Goal: Task Accomplishment & Management: Use online tool/utility

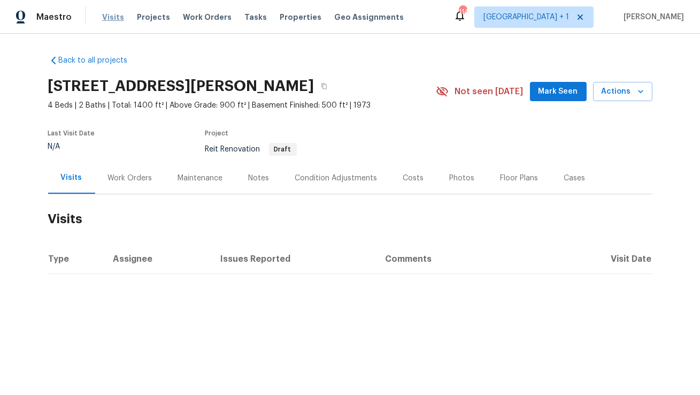
click at [109, 17] on span "Visits" at bounding box center [113, 17] width 22 height 11
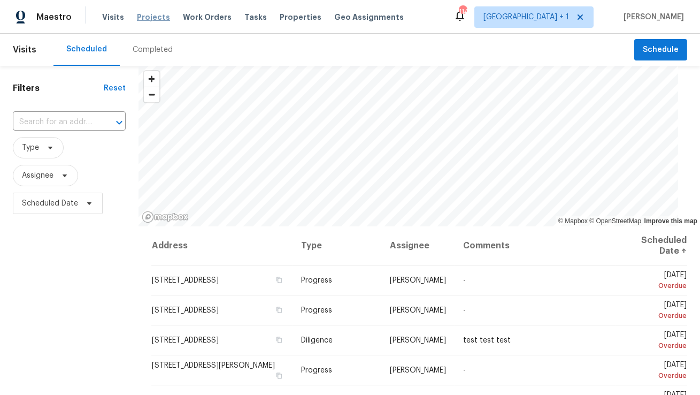
click at [144, 17] on span "Projects" at bounding box center [153, 17] width 33 height 11
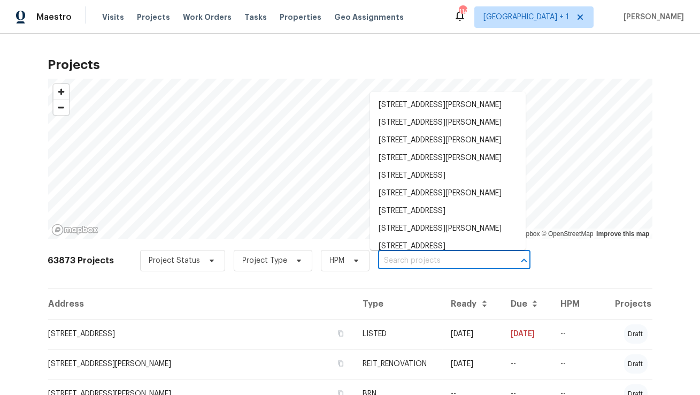
click at [410, 263] on input "text" at bounding box center [439, 261] width 123 height 17
paste input "[STREET_ADDRESS][PERSON_NAME]"
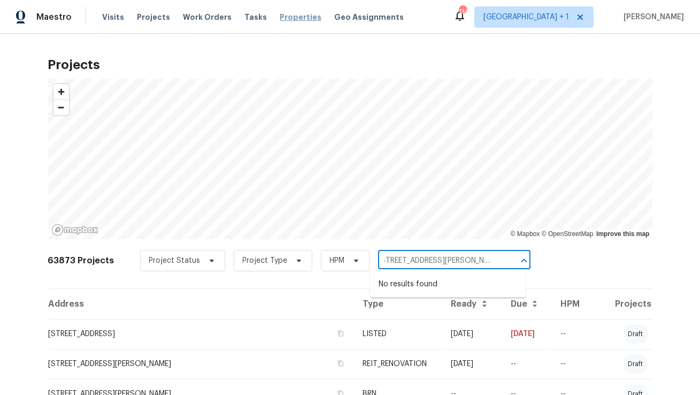
type input "[STREET_ADDRESS][PERSON_NAME]"
click at [280, 18] on span "Properties" at bounding box center [301, 17] width 42 height 11
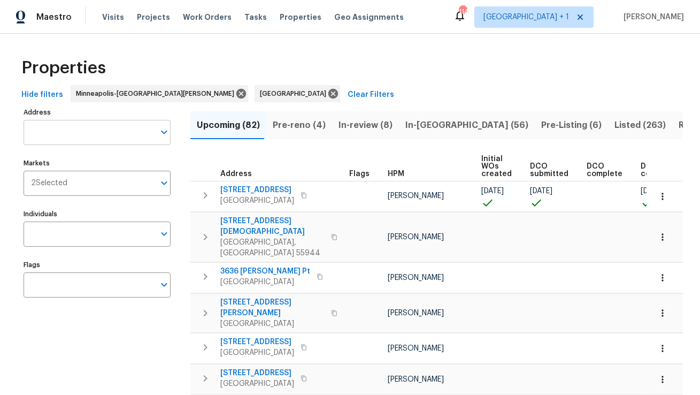
click at [71, 135] on input "Address" at bounding box center [89, 132] width 131 height 25
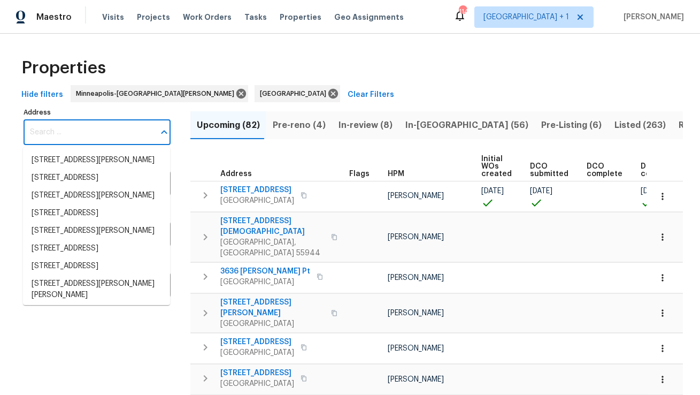
paste input "[STREET_ADDRESS][PERSON_NAME]"
type input "[STREET_ADDRESS][PERSON_NAME]"
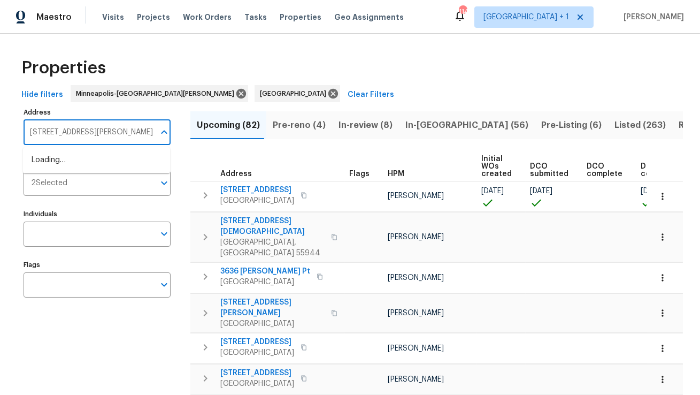
scroll to position [0, 1]
click at [77, 155] on li "[STREET_ADDRESS][PERSON_NAME]" at bounding box center [96, 160] width 147 height 18
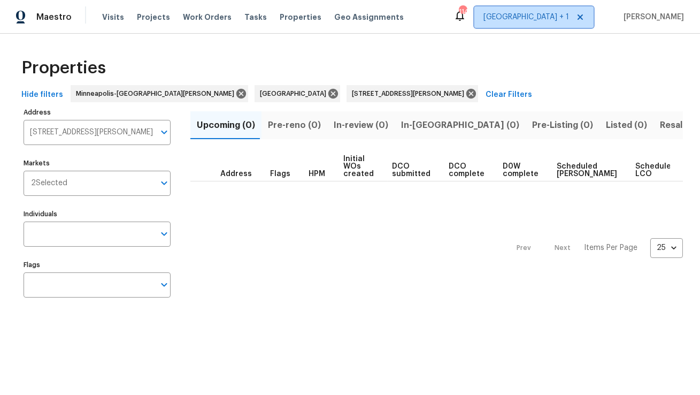
click at [555, 17] on span "[GEOGRAPHIC_DATA] + 1" at bounding box center [527, 17] width 86 height 11
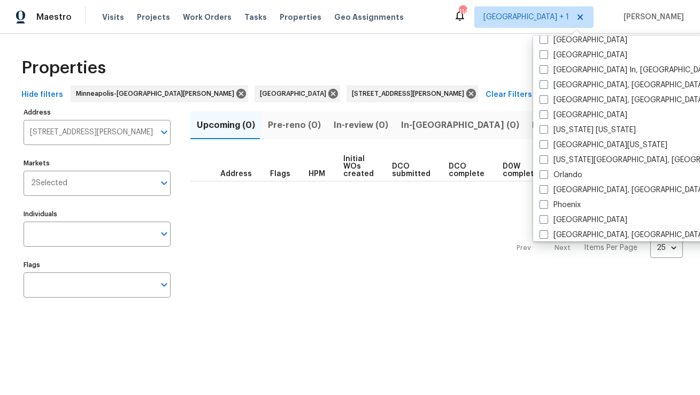
scroll to position [475, 0]
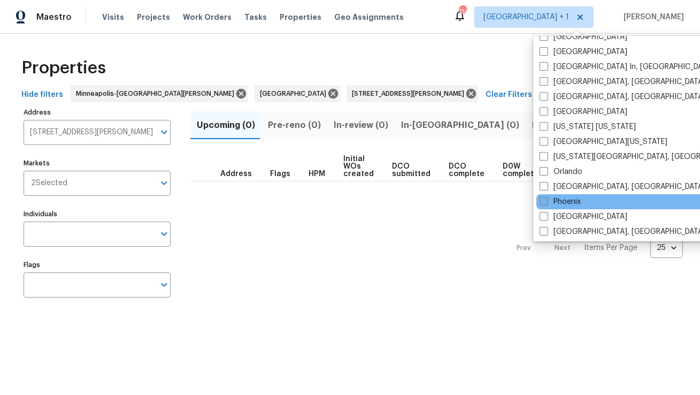
click at [566, 202] on label "Phoenix" at bounding box center [560, 201] width 41 height 11
click at [547, 202] on input "Phoenix" at bounding box center [543, 199] width 7 height 7
checkbox input "true"
click at [451, 39] on div "Properties Hide filters [GEOGRAPHIC_DATA]-[GEOGRAPHIC_DATA][PERSON_NAME] [STREE…" at bounding box center [350, 180] width 700 height 292
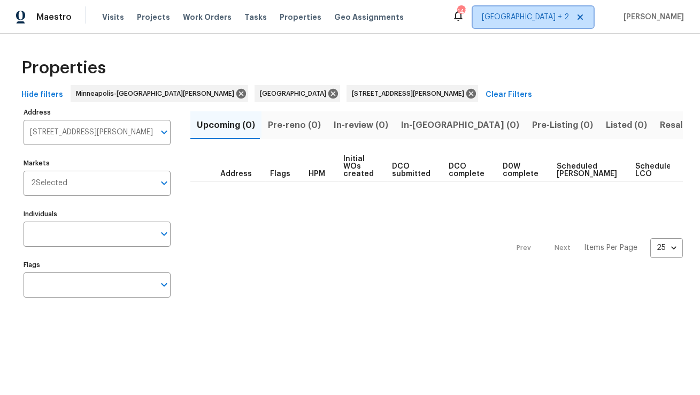
click at [549, 20] on span "[GEOGRAPHIC_DATA] + 2" at bounding box center [525, 17] width 87 height 11
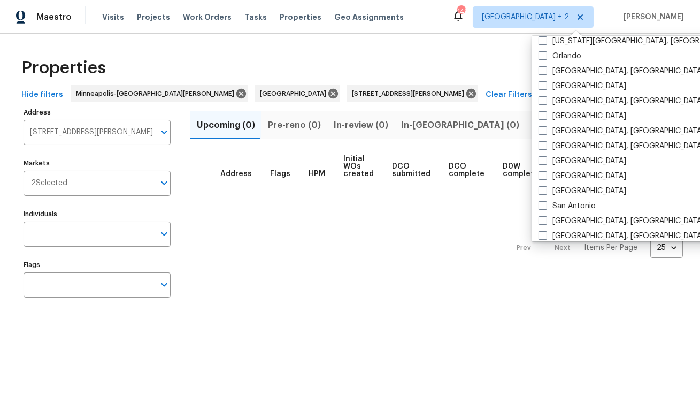
scroll to position [717, 0]
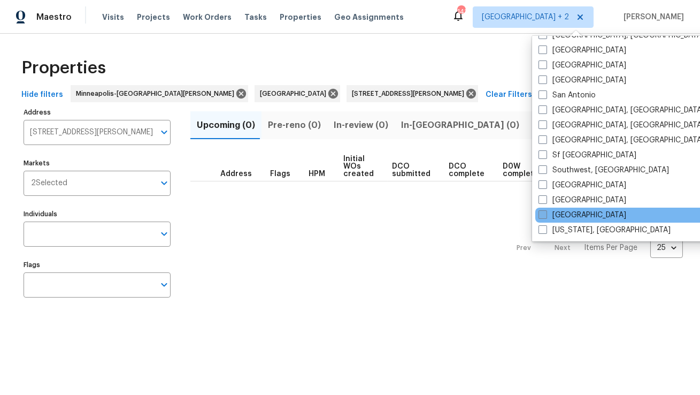
click at [566, 211] on label "[GEOGRAPHIC_DATA]" at bounding box center [583, 215] width 88 height 11
click at [546, 211] on input "[GEOGRAPHIC_DATA]" at bounding box center [542, 213] width 7 height 7
checkbox input "true"
type input "[STREET_ADDRESS][PERSON_NAME]"
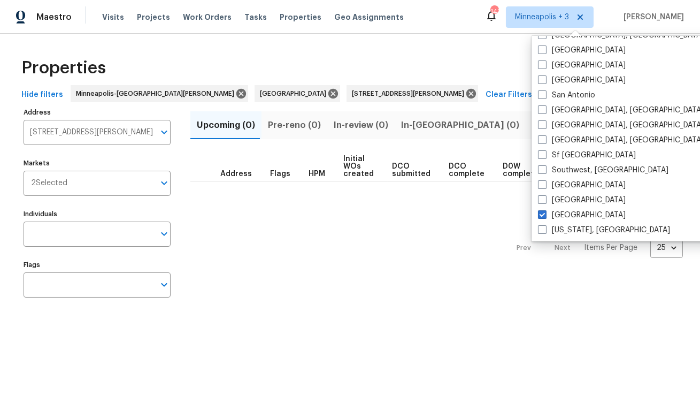
click at [448, 84] on div "Properties" at bounding box center [350, 68] width 666 height 34
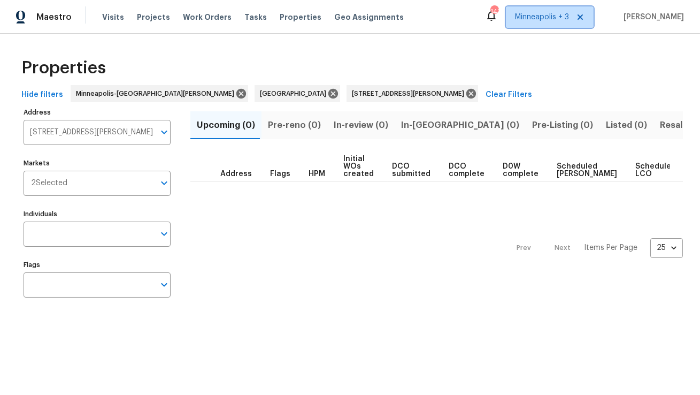
click at [562, 13] on span "Minneapolis + 3" at bounding box center [542, 17] width 54 height 11
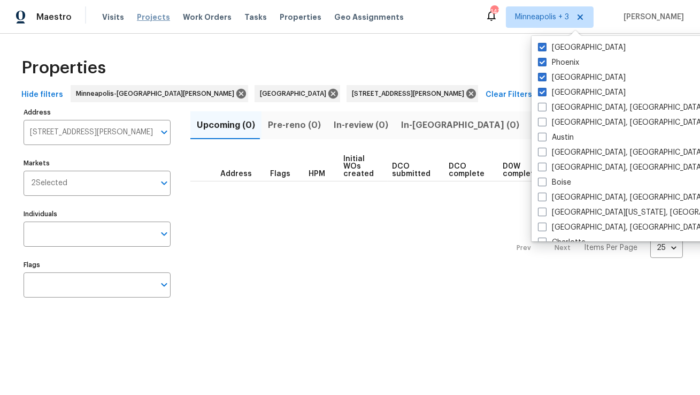
click at [145, 18] on span "Projects" at bounding box center [153, 17] width 33 height 11
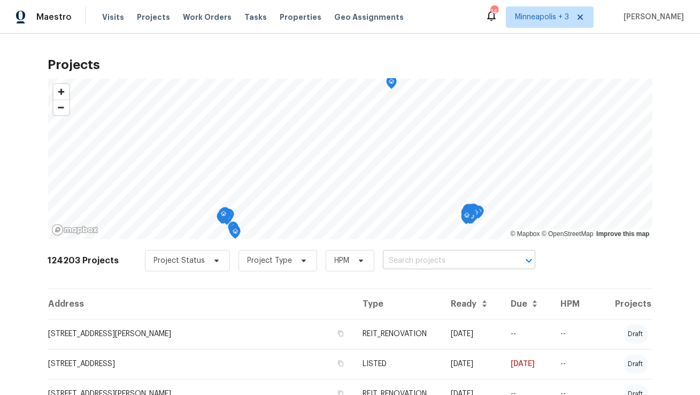
click at [397, 260] on input "text" at bounding box center [444, 261] width 123 height 17
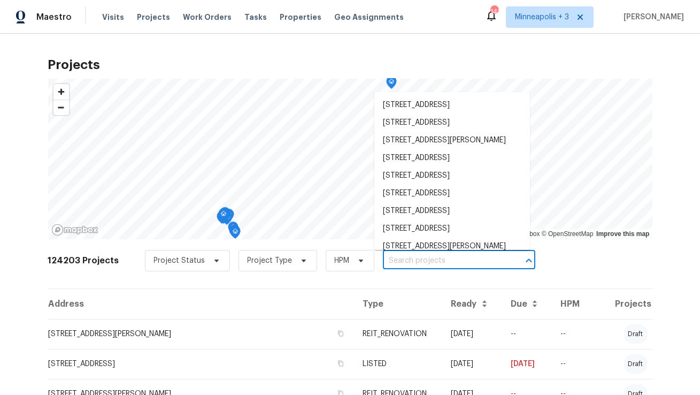
paste input "[STREET_ADDRESS][PERSON_NAME]"
type input "[STREET_ADDRESS][PERSON_NAME]"
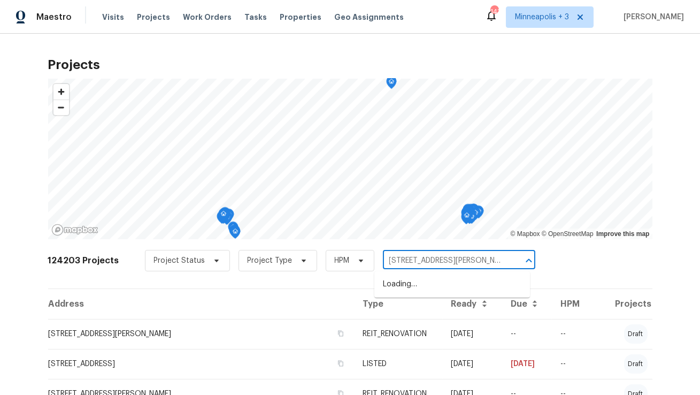
scroll to position [0, 6]
click at [399, 286] on li "[STREET_ADDRESS][PERSON_NAME]" at bounding box center [453, 285] width 156 height 18
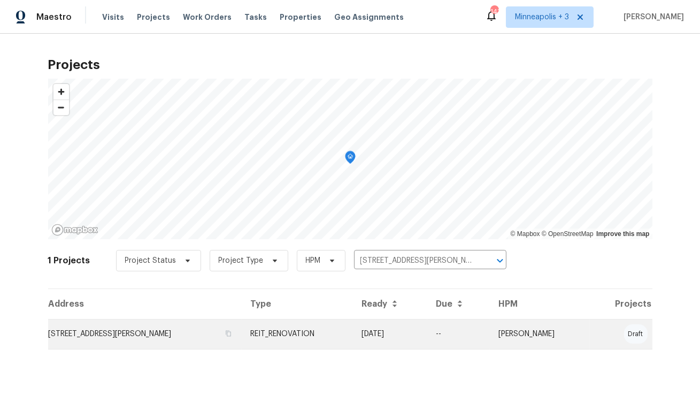
click at [103, 334] on td "[STREET_ADDRESS][PERSON_NAME]" at bounding box center [145, 334] width 194 height 30
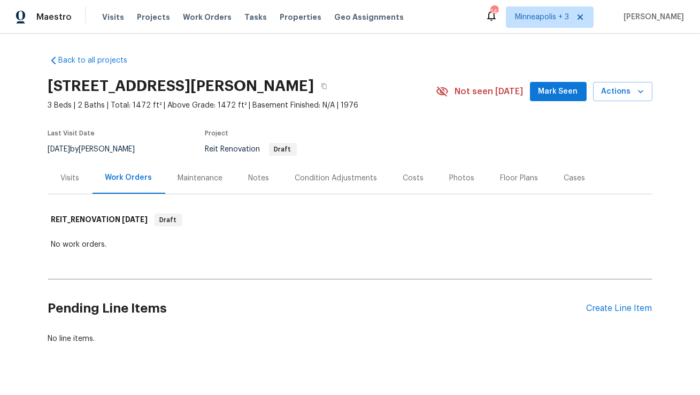
click at [69, 178] on div "Visits" at bounding box center [70, 178] width 19 height 11
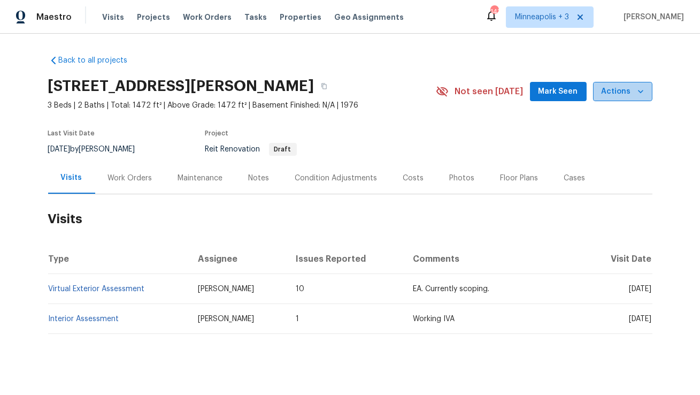
click at [644, 89] on icon "button" at bounding box center [641, 91] width 11 height 11
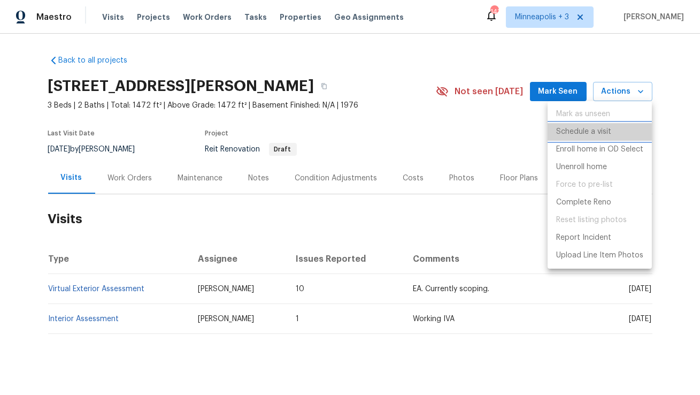
click at [576, 135] on p "Schedule a visit" at bounding box center [584, 131] width 55 height 11
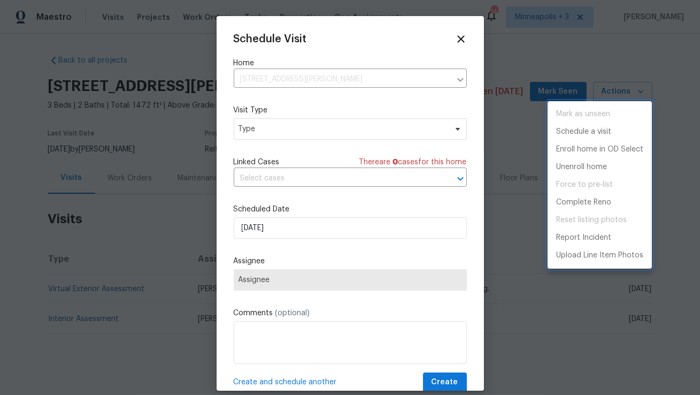
click at [269, 128] on div at bounding box center [350, 197] width 700 height 395
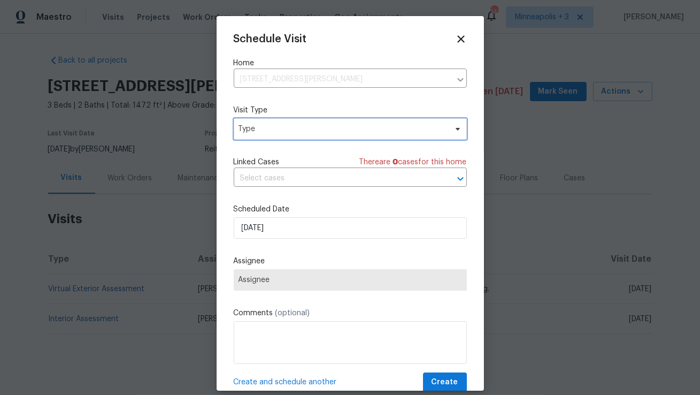
click at [269, 128] on span "Type" at bounding box center [343, 129] width 208 height 11
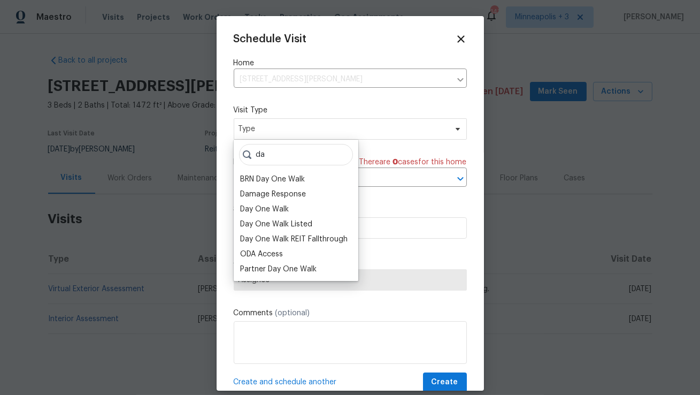
type input "d"
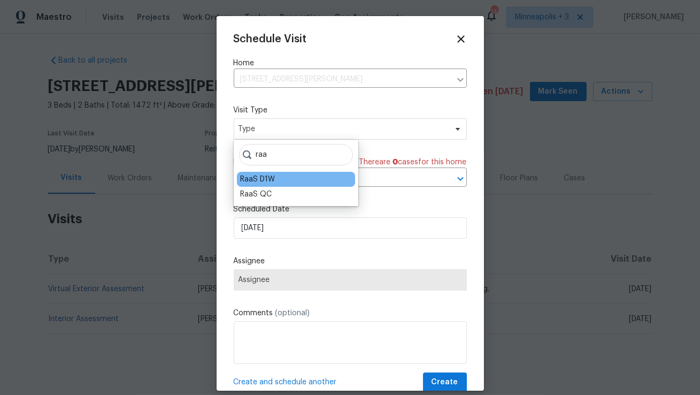
type input "raa"
click at [274, 184] on div "RaaS D1W" at bounding box center [257, 179] width 35 height 11
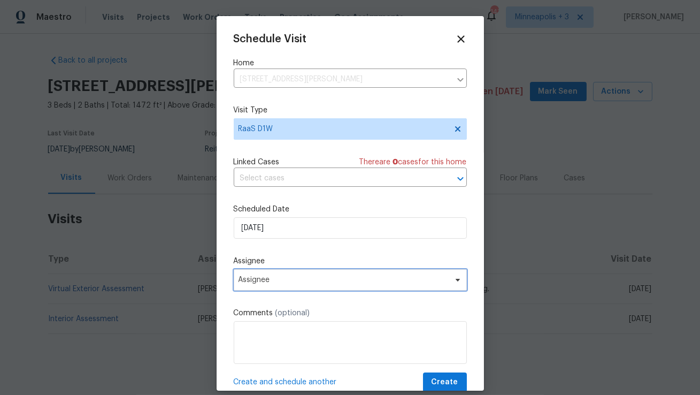
click at [287, 278] on span "Assignee" at bounding box center [344, 280] width 210 height 9
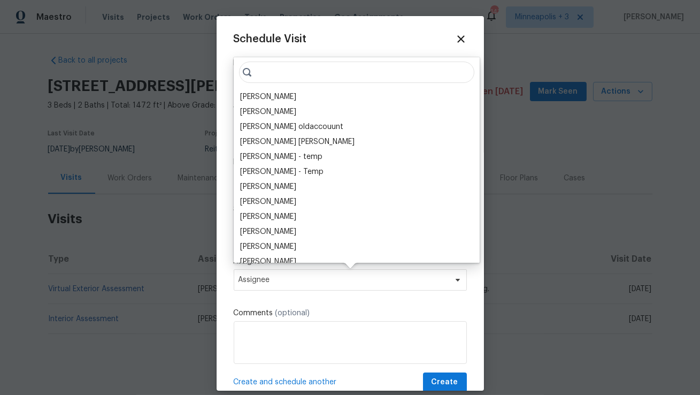
click at [454, 33] on div "Schedule Visit" at bounding box center [350, 39] width 233 height 12
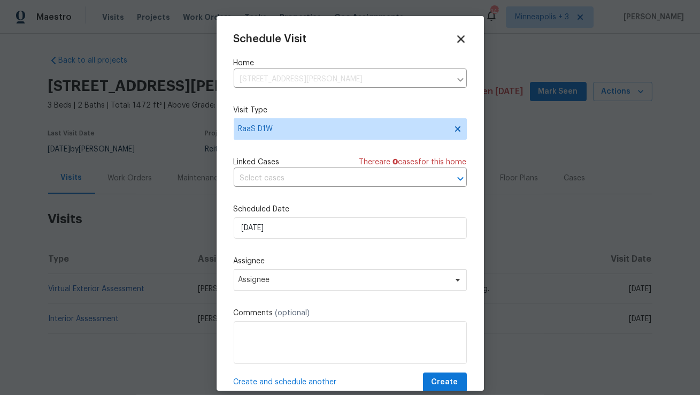
click at [459, 39] on icon at bounding box center [461, 39] width 12 height 12
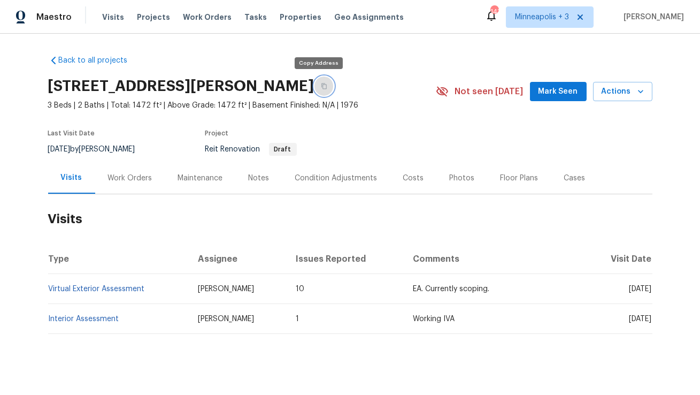
click at [321, 86] on icon "button" at bounding box center [324, 86] width 6 height 6
click at [622, 96] on span "Actions" at bounding box center [623, 91] width 42 height 13
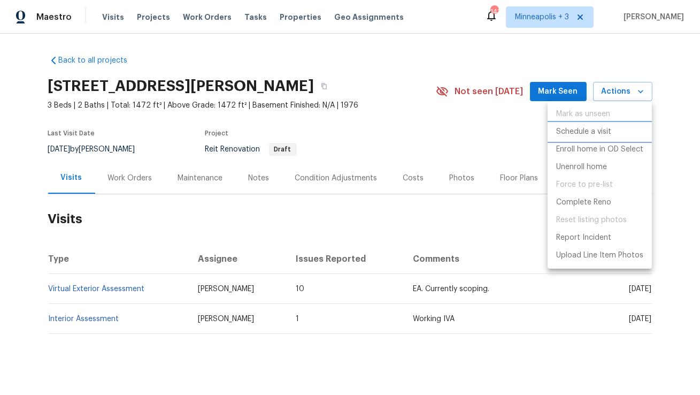
click at [584, 133] on p "Schedule a visit" at bounding box center [584, 131] width 55 height 11
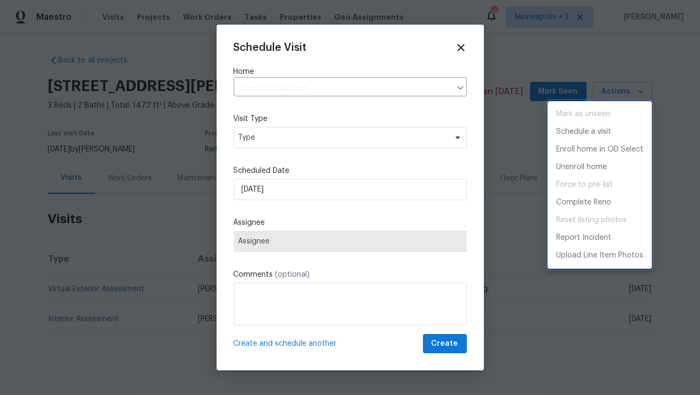
type input "[STREET_ADDRESS][PERSON_NAME]"
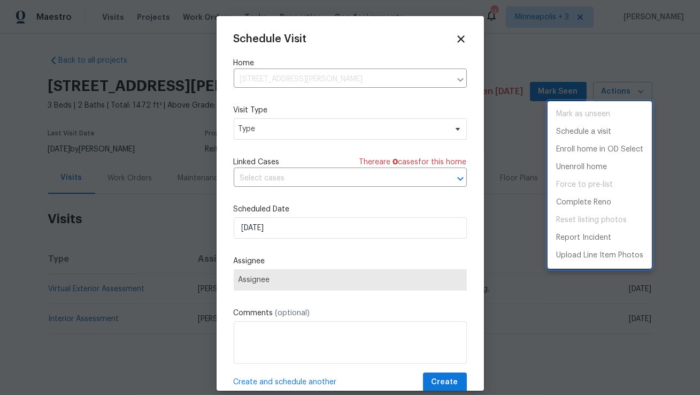
click at [290, 130] on div at bounding box center [350, 197] width 700 height 395
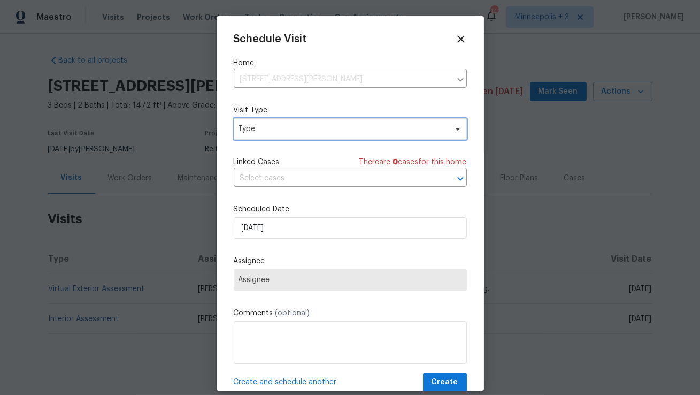
click at [293, 132] on span "Type" at bounding box center [343, 129] width 208 height 11
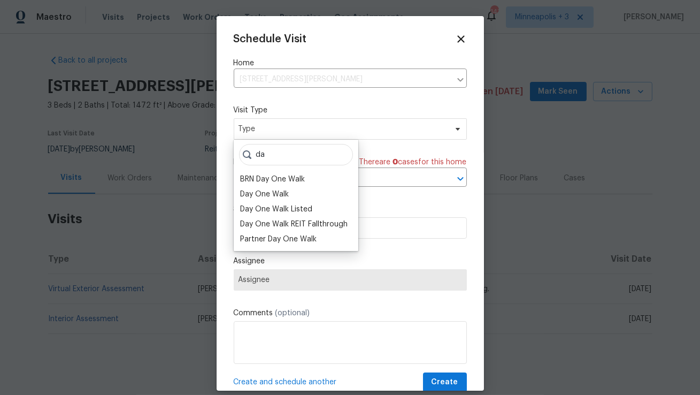
type input "d"
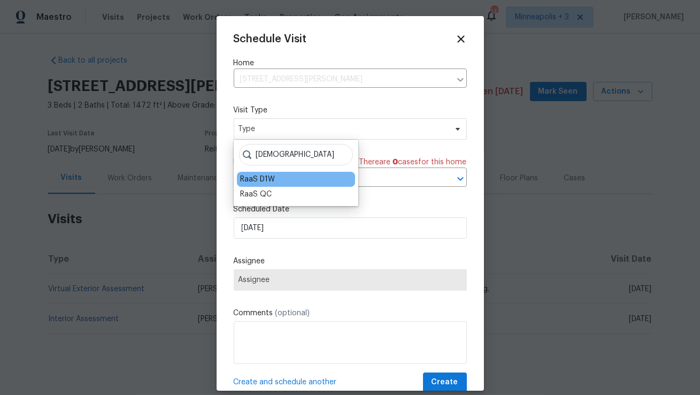
type input "[DEMOGRAPHIC_DATA]"
click at [265, 180] on div "RaaS D1W" at bounding box center [257, 179] width 35 height 11
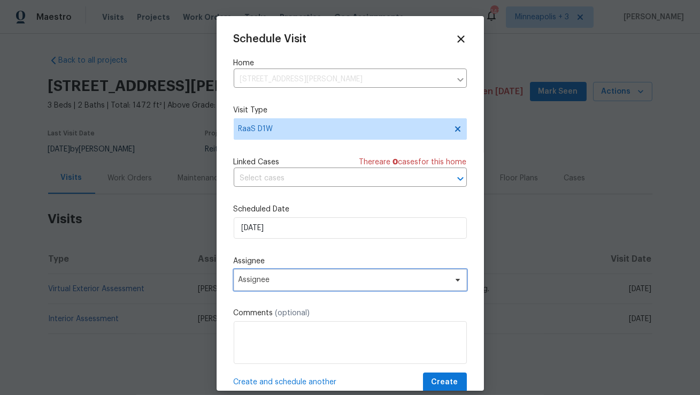
click at [280, 280] on span "Assignee" at bounding box center [344, 280] width 210 height 9
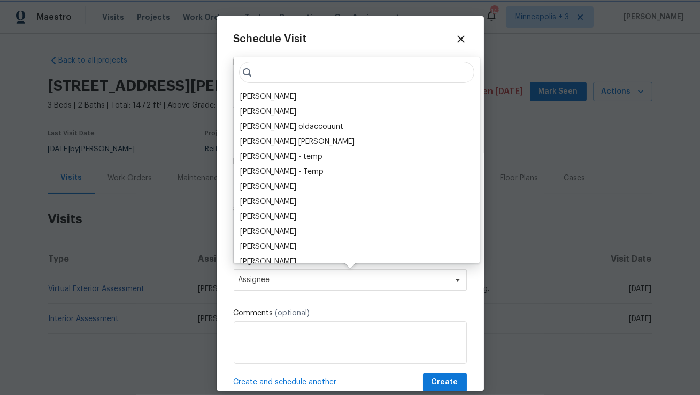
click at [280, 280] on span "Assignee" at bounding box center [344, 280] width 210 height 9
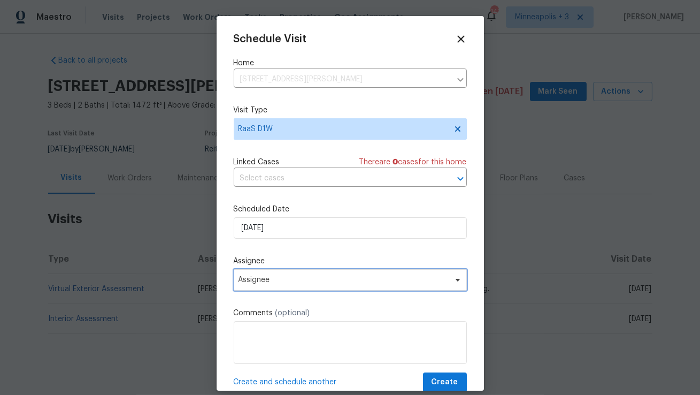
click at [281, 280] on span "Assignee" at bounding box center [344, 280] width 210 height 9
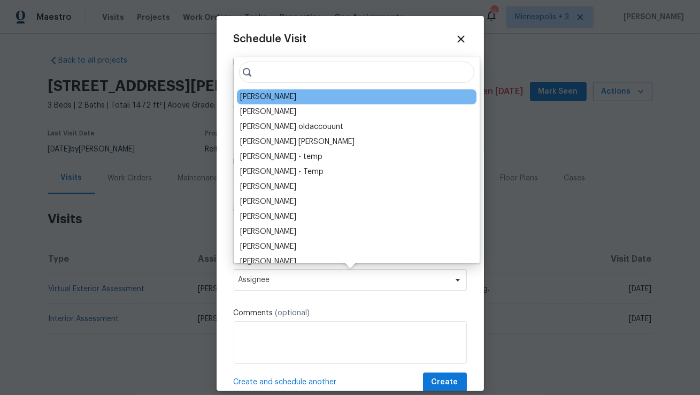
click at [252, 96] on div "[PERSON_NAME]" at bounding box center [268, 97] width 56 height 11
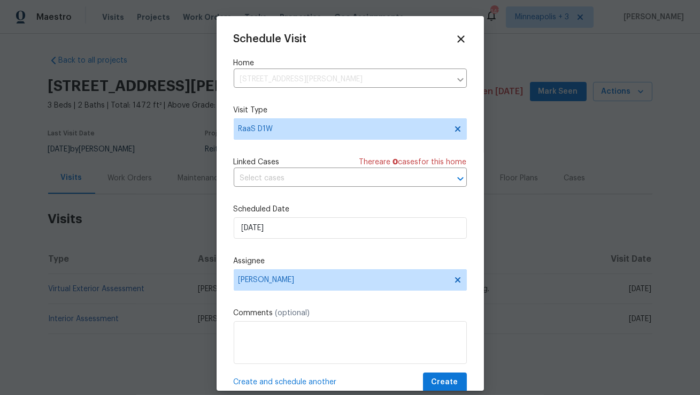
click at [321, 313] on label "Comments (optional)" at bounding box center [350, 313] width 233 height 11
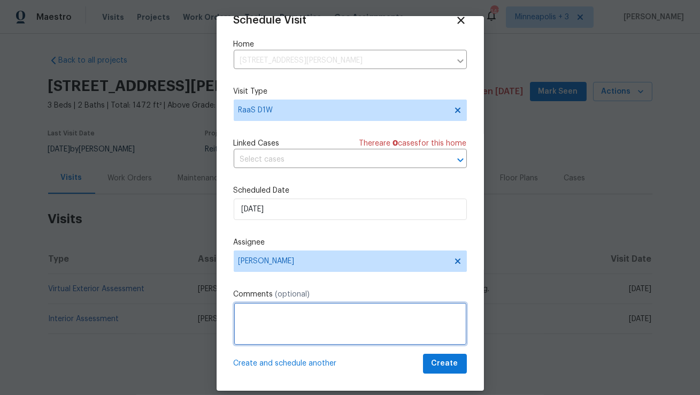
click at [318, 309] on textarea at bounding box center [350, 323] width 233 height 43
paste textarea "LockBox Code: 1850 (right side of house by electrical box), Igloo Code: 40505856"
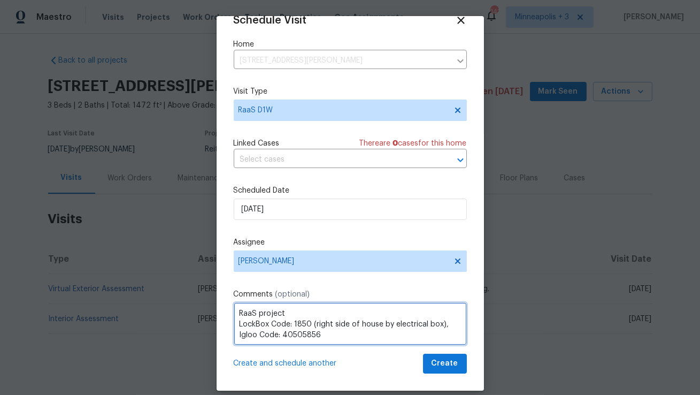
type textarea "RaaS project LockBox Code: 1850 (right side of house by electrical box), Igloo …"
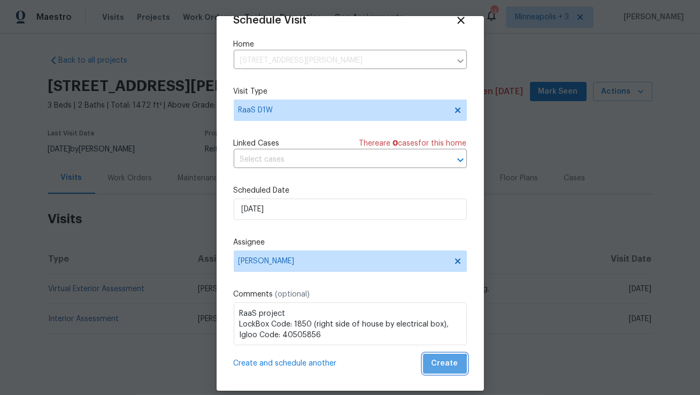
click at [445, 372] on button "Create" at bounding box center [445, 364] width 44 height 20
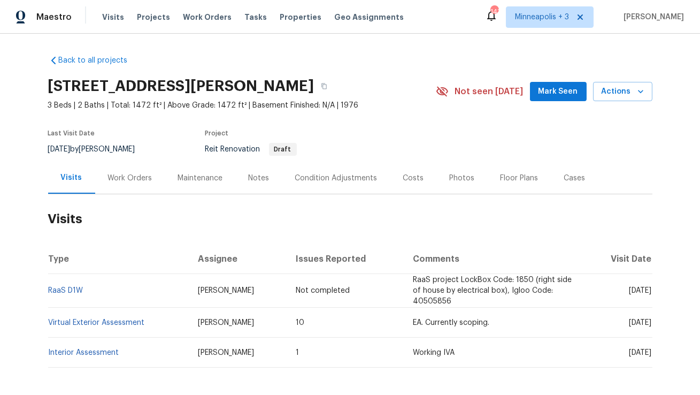
click at [137, 180] on div "Work Orders" at bounding box center [130, 178] width 44 height 11
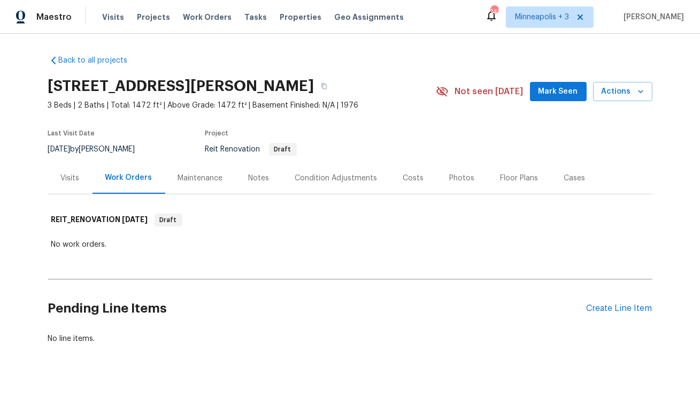
click at [71, 176] on div "Visits" at bounding box center [70, 178] width 19 height 11
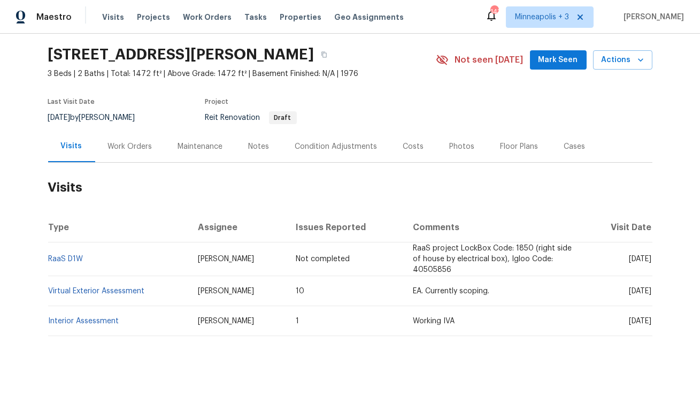
scroll to position [35, 0]
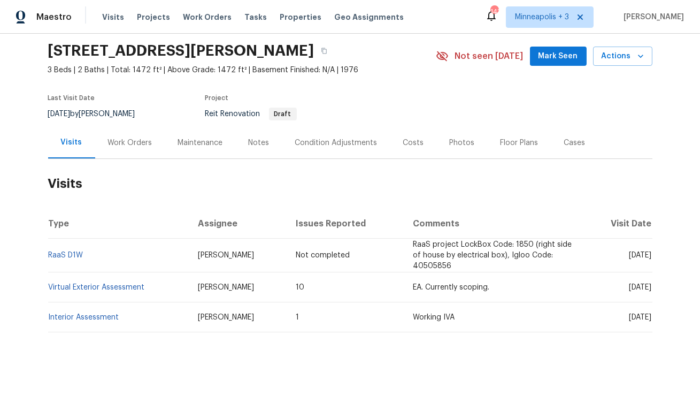
click at [413, 148] on div "Costs" at bounding box center [414, 143] width 47 height 32
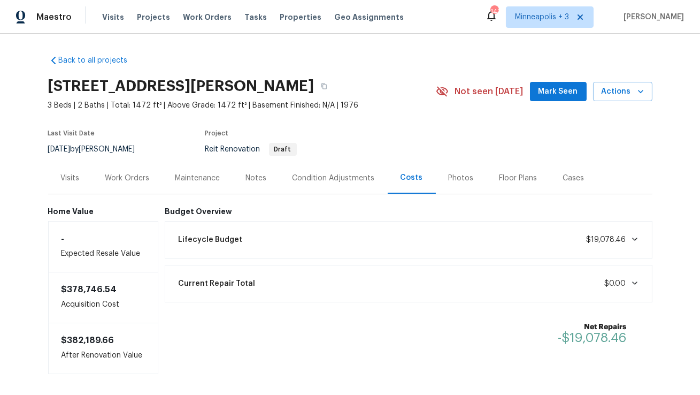
click at [134, 181] on div "Work Orders" at bounding box center [127, 178] width 44 height 11
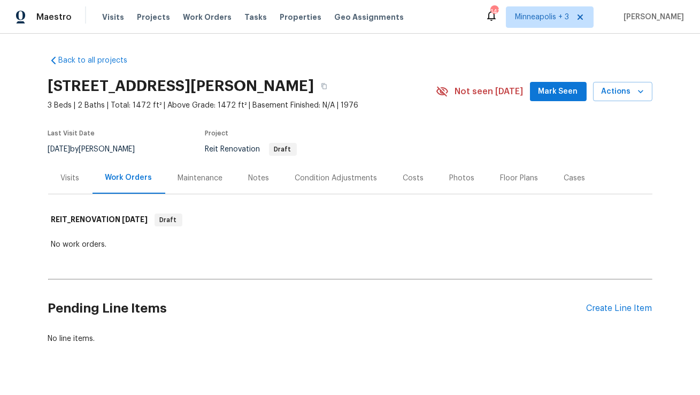
scroll to position [21, 0]
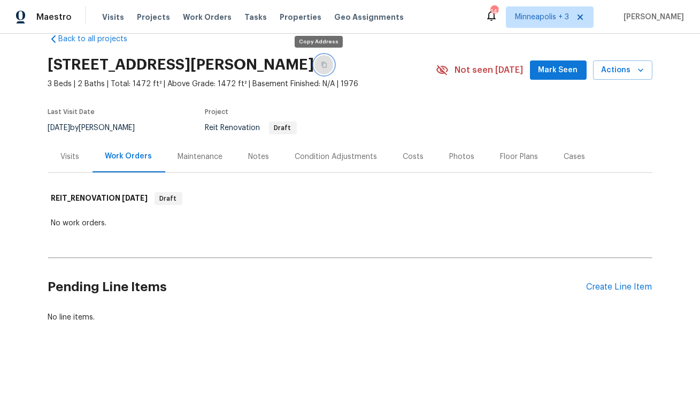
click at [321, 66] on icon "button" at bounding box center [324, 65] width 6 height 6
click at [618, 71] on span "Actions" at bounding box center [623, 70] width 42 height 13
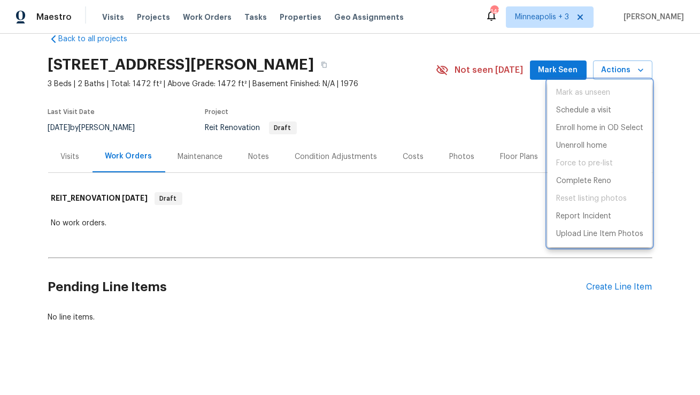
click at [371, 149] on div at bounding box center [350, 197] width 700 height 395
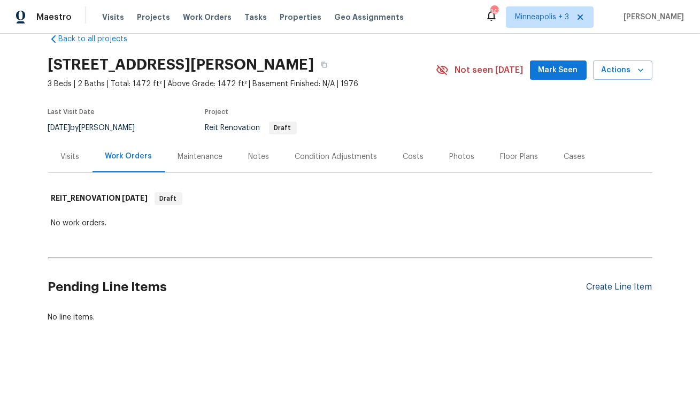
click at [611, 291] on div "Create Line Item" at bounding box center [620, 287] width 66 height 10
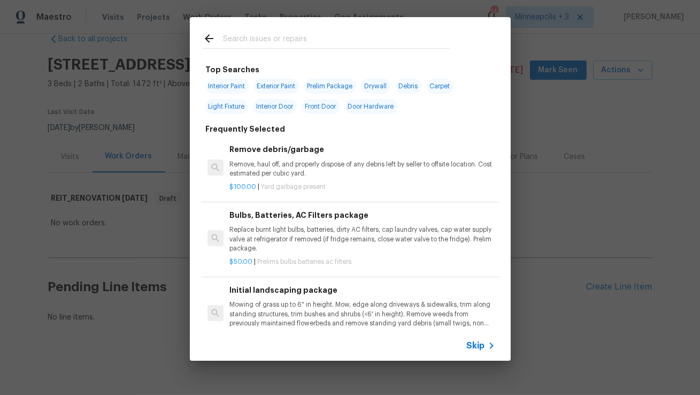
click at [273, 161] on p "Remove, haul off, and properly dispose of any debris left by seller to offsite …" at bounding box center [362, 169] width 265 height 18
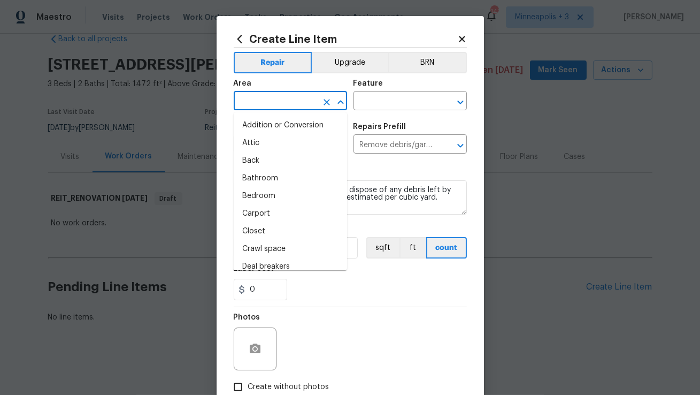
click at [290, 101] on input "text" at bounding box center [275, 102] width 83 height 17
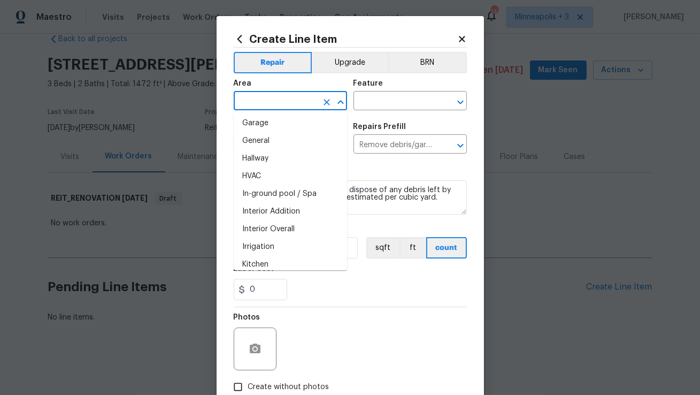
scroll to position [340, 0]
click at [293, 161] on li "Hallway" at bounding box center [290, 157] width 113 height 18
type input "Hallway"
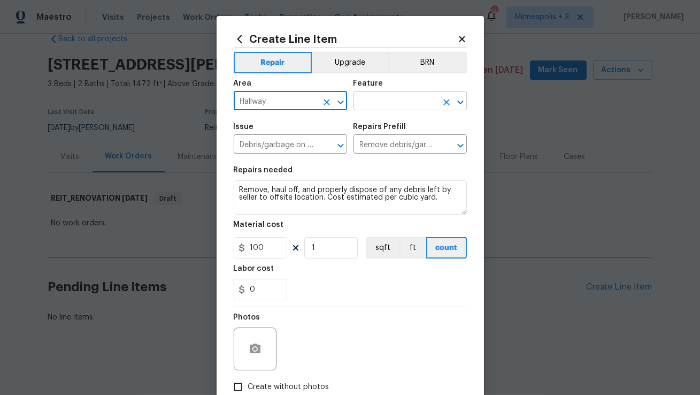
click at [390, 98] on input "text" at bounding box center [395, 102] width 83 height 17
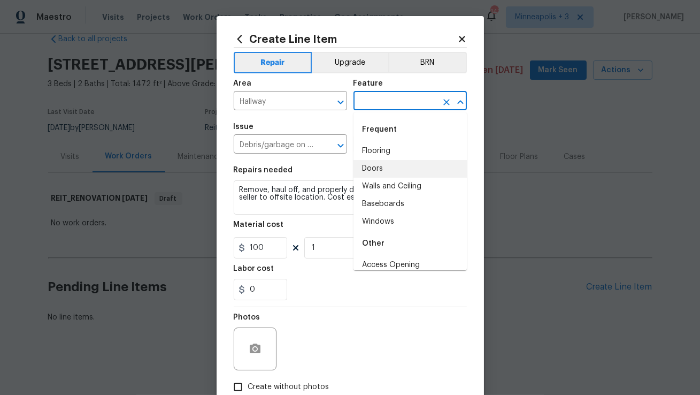
click at [384, 161] on li "Doors" at bounding box center [410, 169] width 113 height 18
type input "Doors"
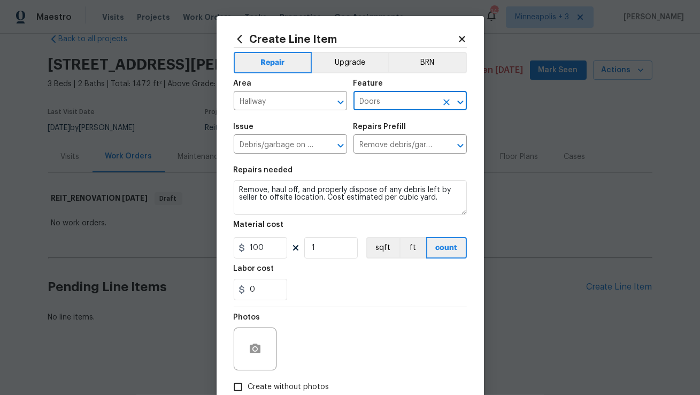
scroll to position [66, 0]
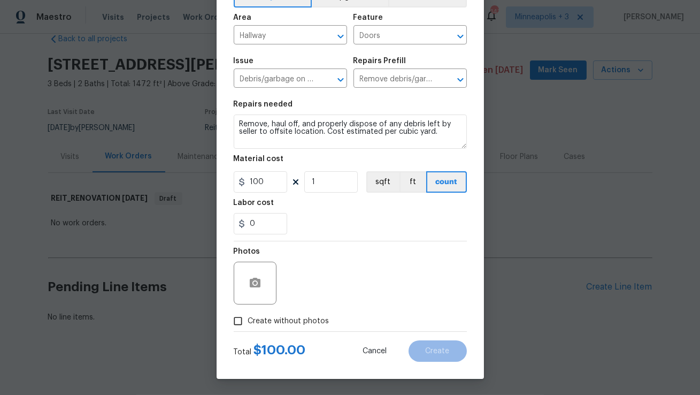
click at [310, 322] on span "Create without photos" at bounding box center [288, 321] width 81 height 11
click at [248, 322] on input "Create without photos" at bounding box center [238, 321] width 20 height 20
checkbox input "true"
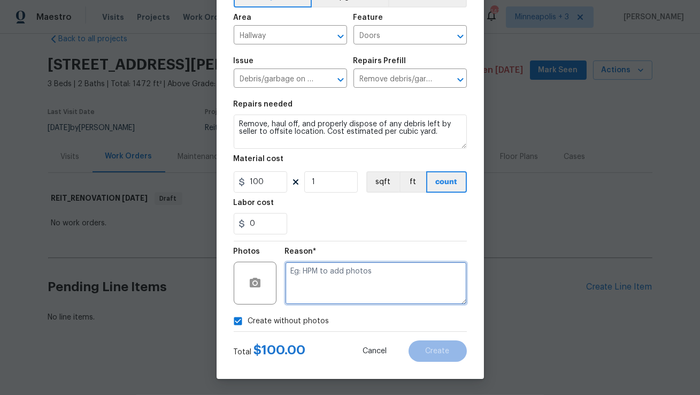
click at [425, 301] on textarea at bounding box center [376, 283] width 182 height 43
type textarea "N/A"
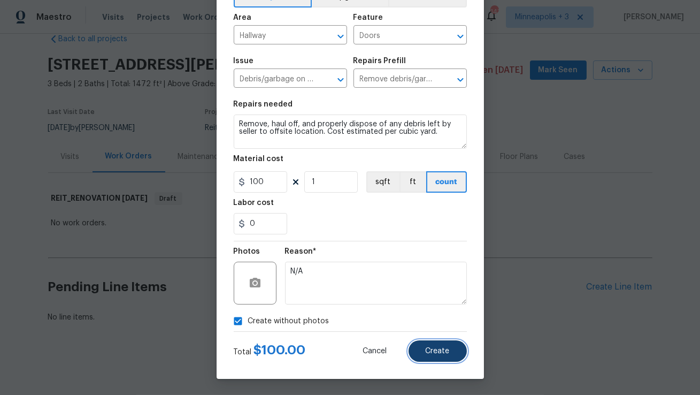
click at [460, 359] on button "Create" at bounding box center [438, 350] width 58 height 21
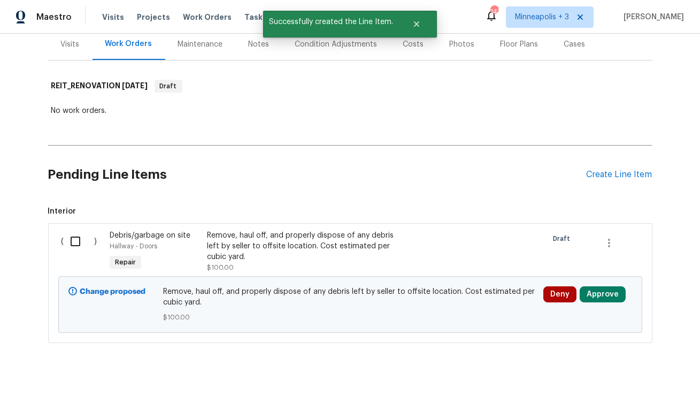
scroll to position [154, 0]
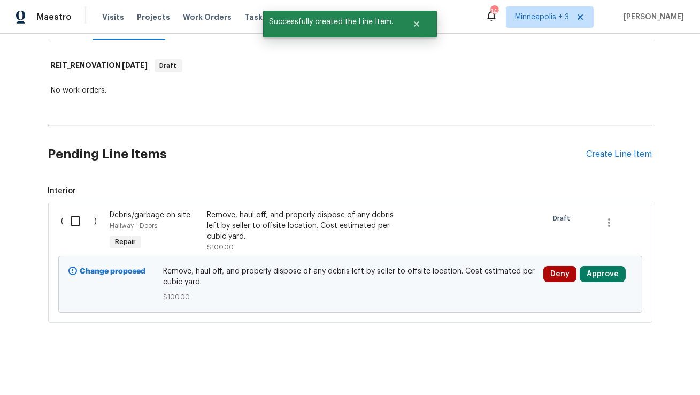
click at [73, 225] on input "checkbox" at bounding box center [79, 221] width 31 height 22
checkbox input "true"
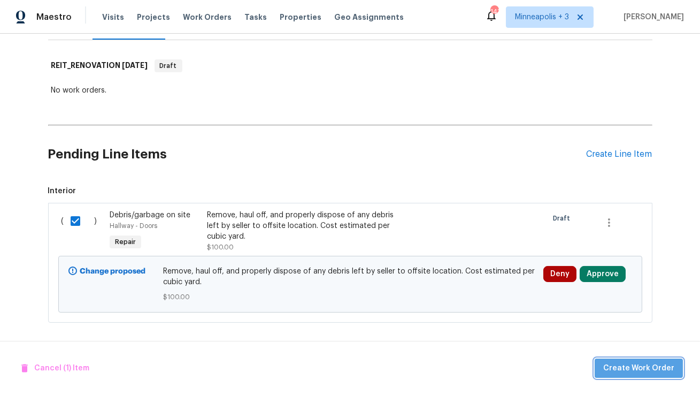
click at [669, 373] on span "Create Work Order" at bounding box center [639, 368] width 71 height 13
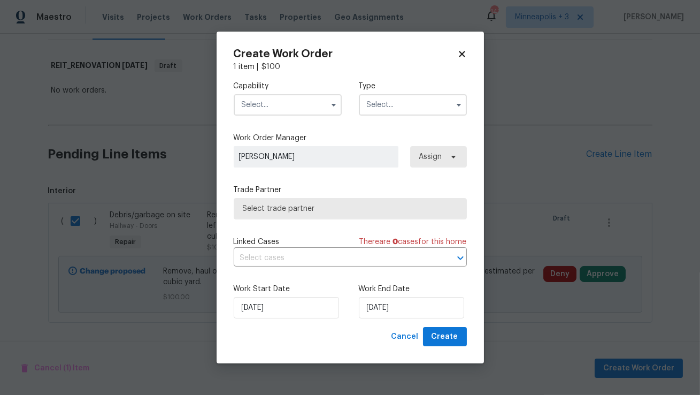
click at [445, 154] on span "Assign" at bounding box center [438, 156] width 57 height 21
click at [433, 159] on span "Assign" at bounding box center [431, 156] width 23 height 11
click at [319, 97] on input "text" at bounding box center [288, 104] width 108 height 21
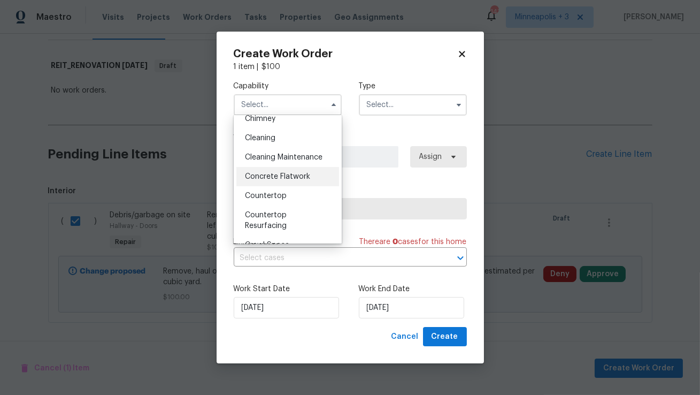
scroll to position [144, 0]
click at [296, 139] on div "Cleaning" at bounding box center [288, 137] width 103 height 19
type input "Cleaning"
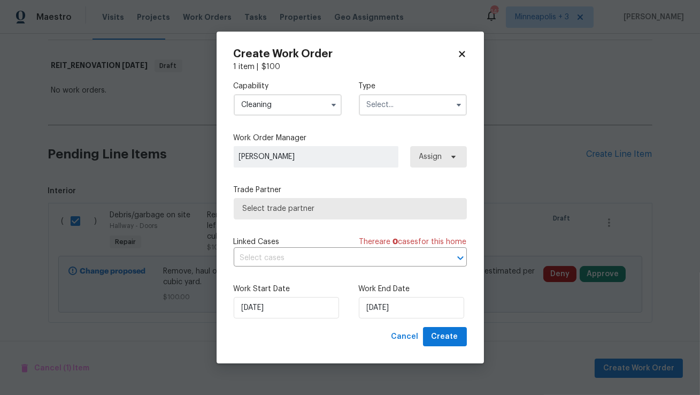
click at [395, 104] on input "text" at bounding box center [413, 104] width 108 height 21
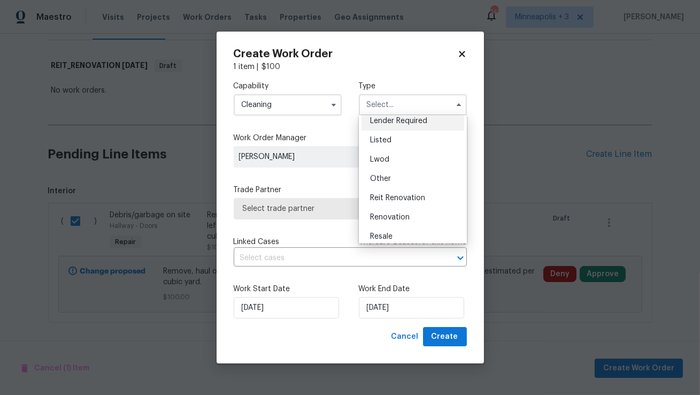
scroll to position [86, 0]
click at [387, 200] on div "Reit Renovation" at bounding box center [413, 195] width 103 height 19
type input "Reit Renovation"
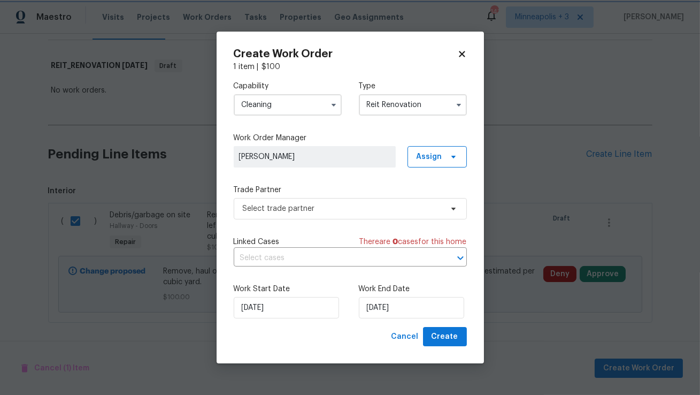
scroll to position [0, 0]
click at [444, 162] on span "Assign" at bounding box center [437, 156] width 59 height 21
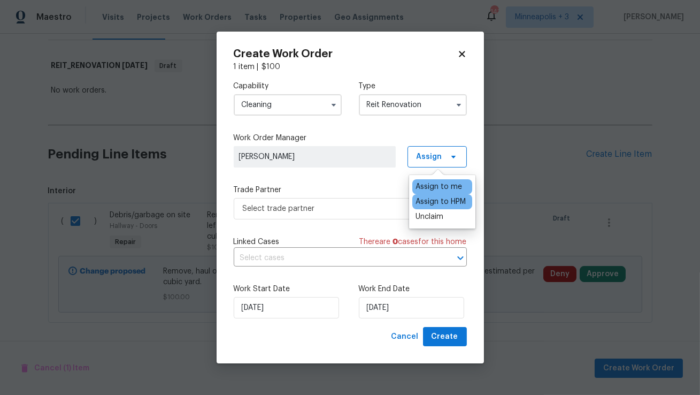
click at [442, 201] on div "Assign to HPM" at bounding box center [441, 201] width 50 height 11
click at [462, 52] on icon at bounding box center [462, 54] width 6 height 6
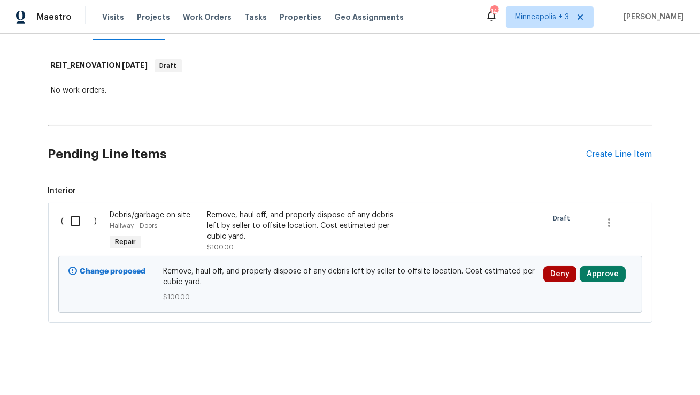
click at [68, 218] on input "checkbox" at bounding box center [79, 221] width 31 height 22
checkbox input "true"
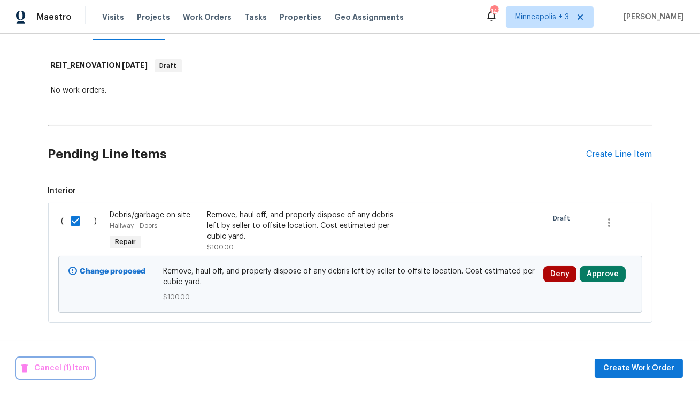
click at [71, 365] on span "Cancel (1) Item" at bounding box center [55, 368] width 68 height 13
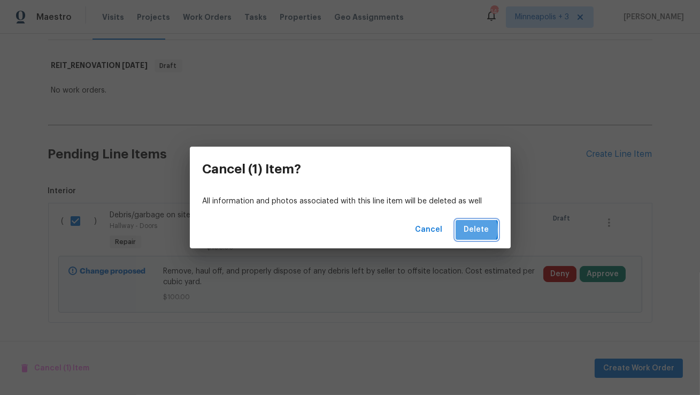
click at [474, 230] on span "Delete" at bounding box center [476, 229] width 25 height 13
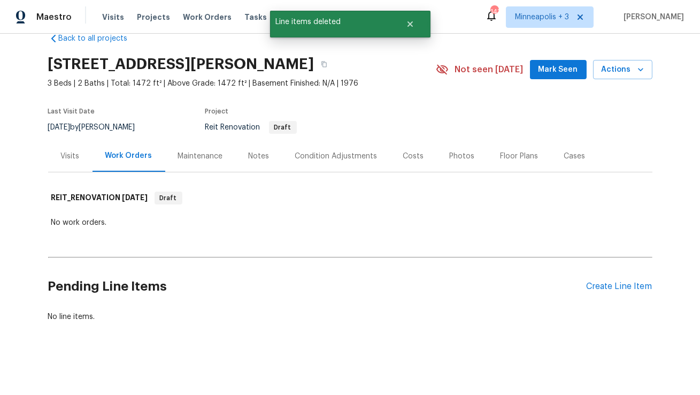
scroll to position [21, 0]
click at [406, 23] on icon "Close" at bounding box center [410, 24] width 9 height 9
